Goal: Find specific page/section: Find specific page/section

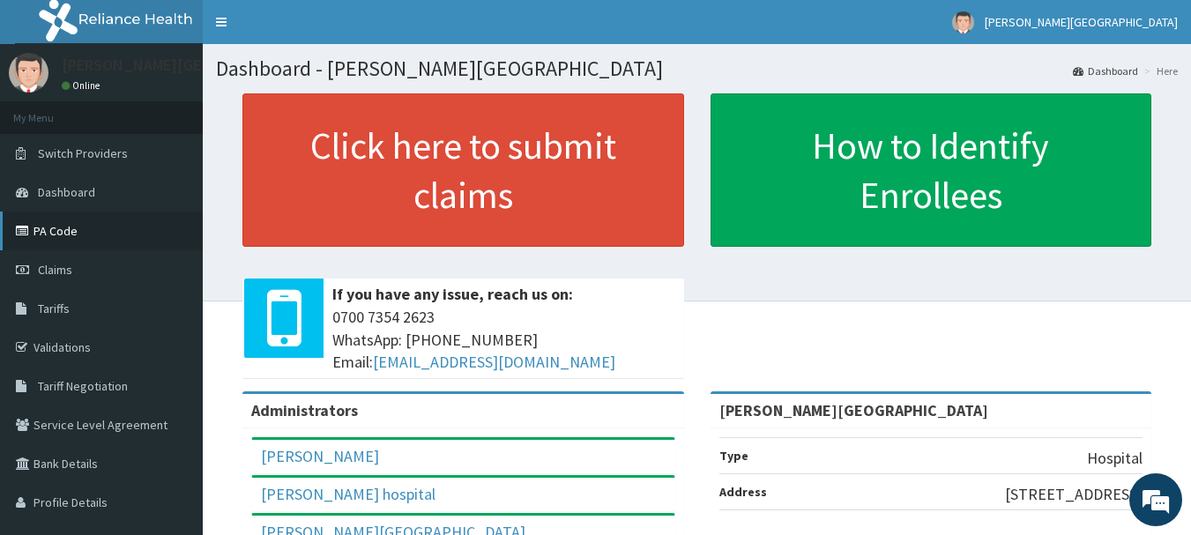
click at [86, 227] on link "PA Code" at bounding box center [101, 230] width 203 height 39
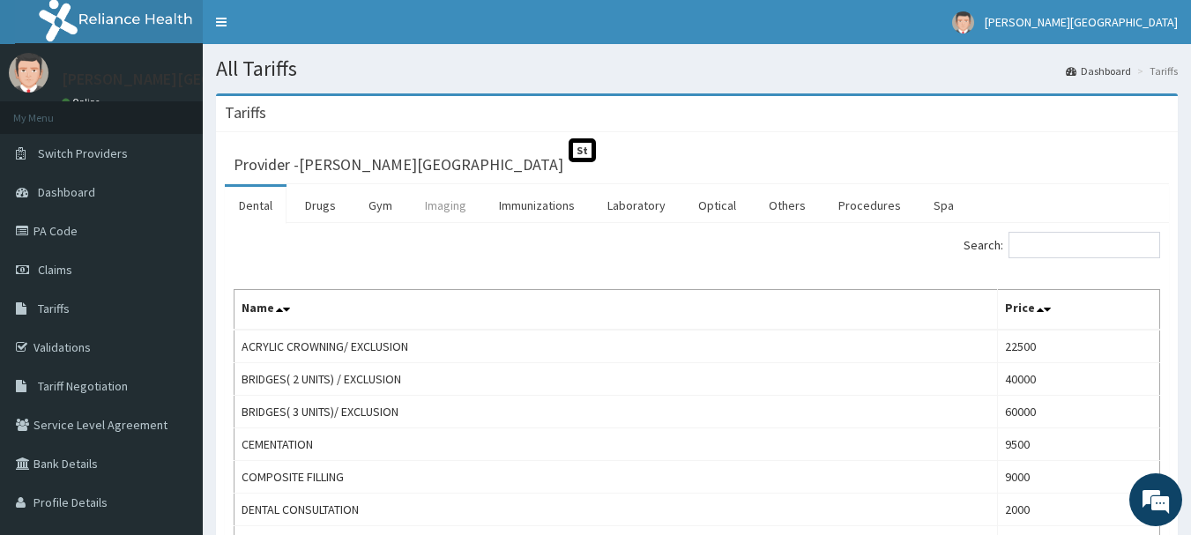
click at [456, 211] on link "Imaging" at bounding box center [446, 205] width 70 height 37
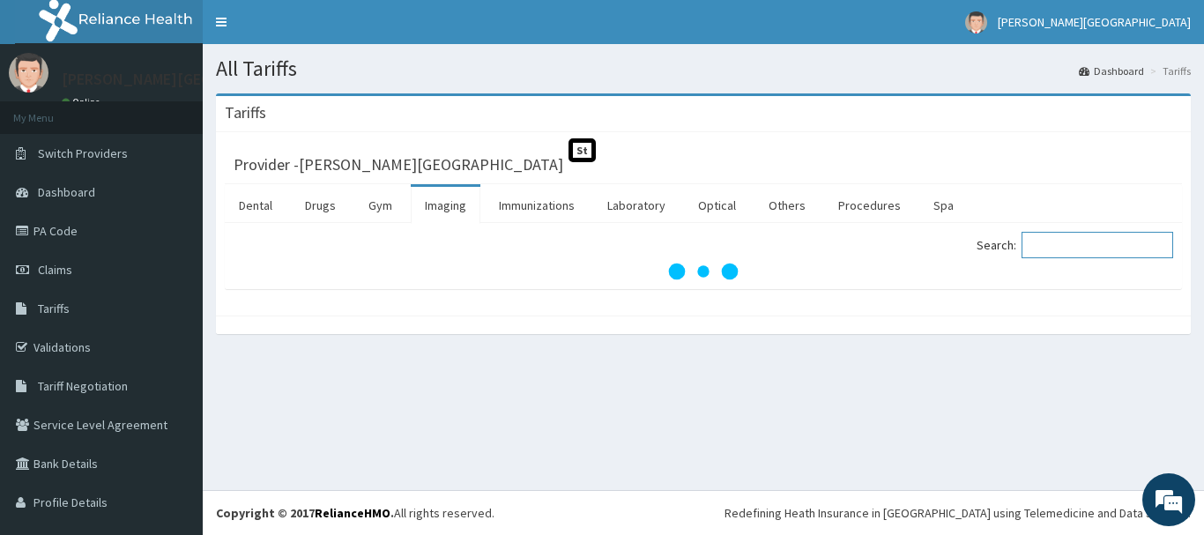
click at [1072, 242] on input "Search:" at bounding box center [1097, 245] width 152 height 26
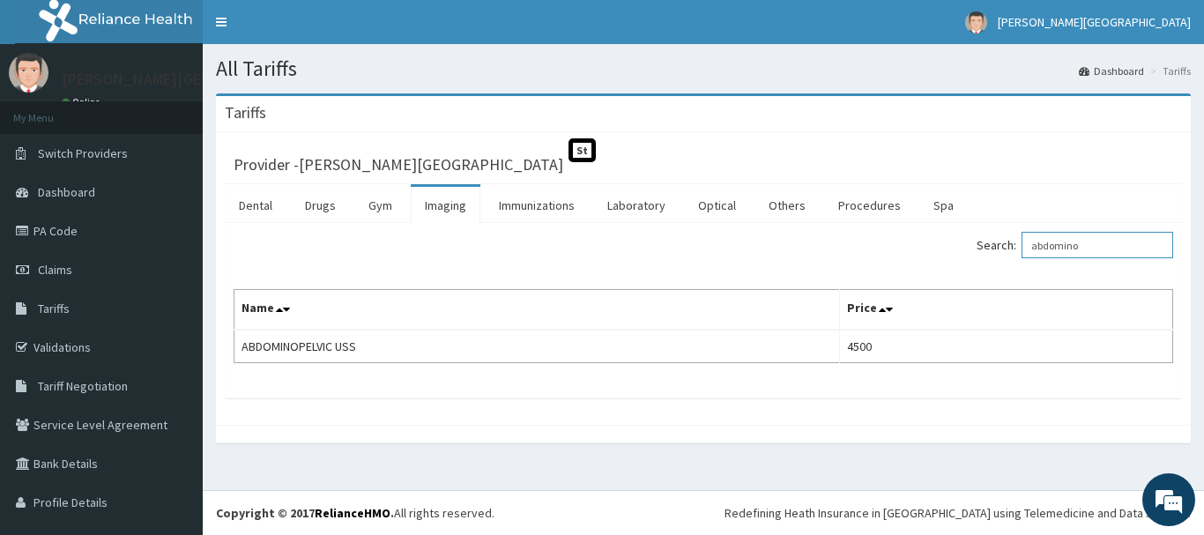
type input "abdomino"
